Goal: Check status: Check status

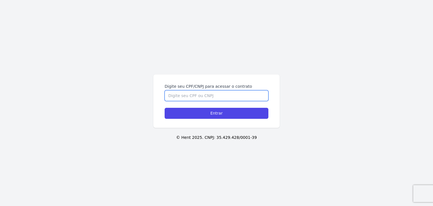
click at [191, 99] on input "Digite seu CPF/CNPJ para acessar o contrato" at bounding box center [217, 95] width 104 height 11
paste input "424.310.818-85"
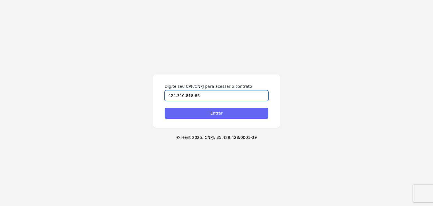
type input "424.310.818-85"
click at [200, 111] on input "Entrar" at bounding box center [217, 113] width 104 height 11
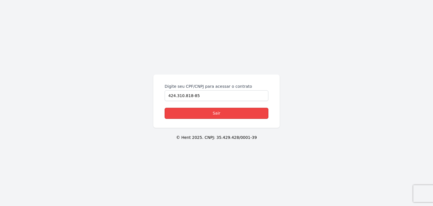
click at [211, 112] on link "Sair" at bounding box center [217, 113] width 104 height 11
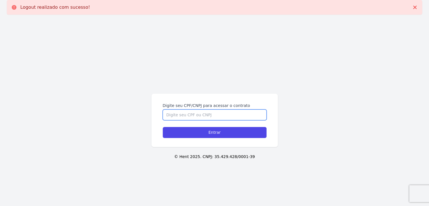
click at [206, 113] on input "Digite seu CPF/CNPJ para acessar o contrato" at bounding box center [215, 114] width 104 height 11
paste input "424.310.818-85"
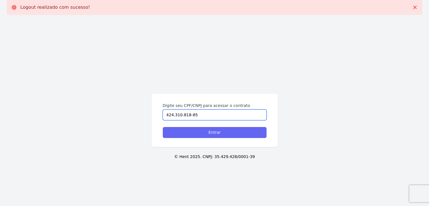
type input "424.310.818-85"
click at [211, 135] on input "Entrar" at bounding box center [215, 132] width 104 height 11
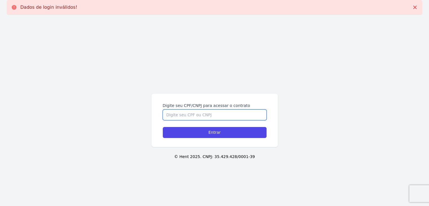
drag, startPoint x: 210, startPoint y: 122, endPoint x: 212, endPoint y: 108, distance: 14.3
click at [210, 117] on form "Digite seu CPF/CNPJ para acessar o contrato Entrar" at bounding box center [215, 120] width 104 height 35
drag, startPoint x: 212, startPoint y: 107, endPoint x: 213, endPoint y: 112, distance: 4.6
click at [213, 108] on div "Digite seu CPF/CNPJ para acessar o contrato" at bounding box center [215, 111] width 104 height 17
drag, startPoint x: 213, startPoint y: 112, endPoint x: 214, endPoint y: 116, distance: 3.4
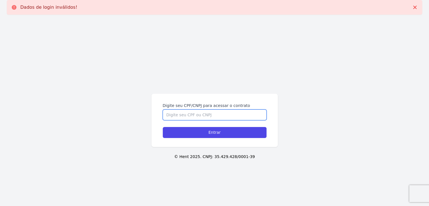
click at [213, 115] on input "Digite seu CPF/CNPJ para acessar o contrato" at bounding box center [215, 114] width 104 height 11
paste input "424.310.818-85"
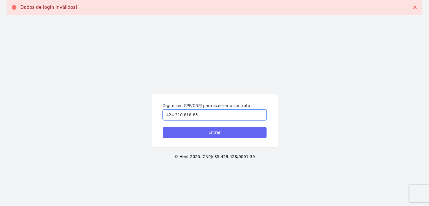
type input "424.310.818-85"
click at [219, 129] on input "Entrar" at bounding box center [215, 132] width 104 height 11
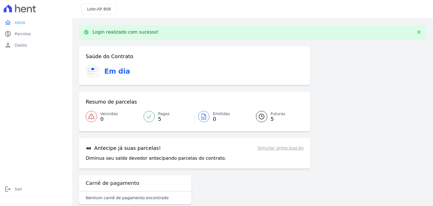
click at [265, 115] on link "Futuras 5" at bounding box center [276, 117] width 55 height 16
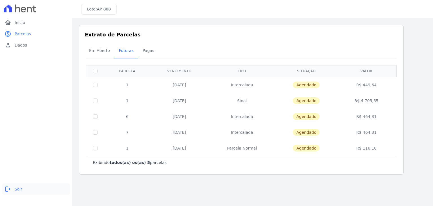
click at [14, 187] on link "logout Sair" at bounding box center [36, 188] width 68 height 11
drag, startPoint x: 13, startPoint y: 187, endPoint x: 18, endPoint y: 183, distance: 6.6
click at [14, 185] on link "logout Sair" at bounding box center [36, 188] width 68 height 11
click at [17, 182] on div "home Início home Início paid Parcelas paid Parcelas person Dados person Dados l…" at bounding box center [36, 109] width 68 height 184
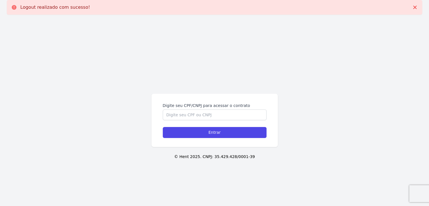
click at [14, 187] on div "Digite seu CPF/CNPJ para acessar o contrato Entrar © Hent 2025. CNPJ: 35.429.42…" at bounding box center [214, 122] width 429 height 206
